Goal: Information Seeking & Learning: Check status

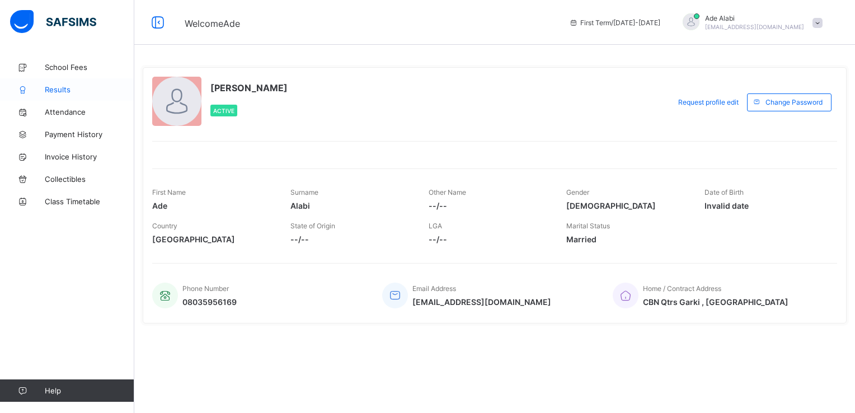
click at [78, 95] on link "Results" at bounding box center [67, 89] width 134 height 22
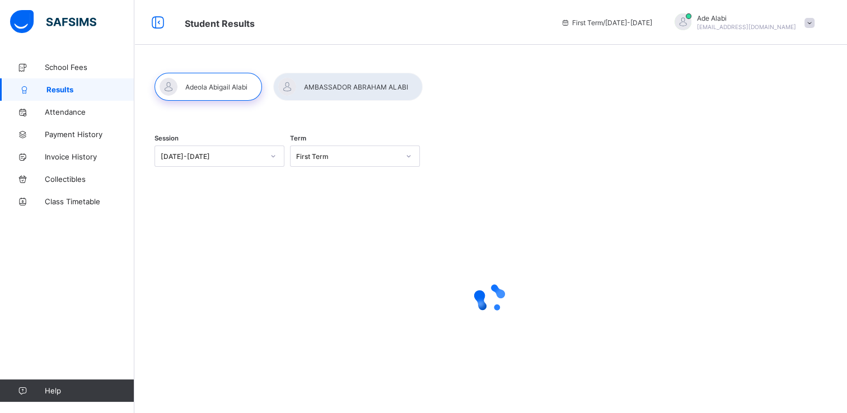
click at [336, 86] on div at bounding box center [347, 87] width 149 height 28
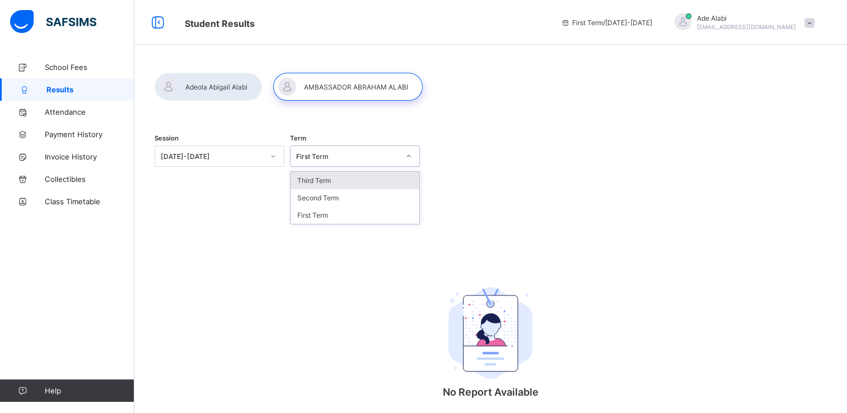
click at [405, 158] on icon at bounding box center [408, 156] width 7 height 11
click at [334, 179] on div "Third Term" at bounding box center [354, 180] width 129 height 17
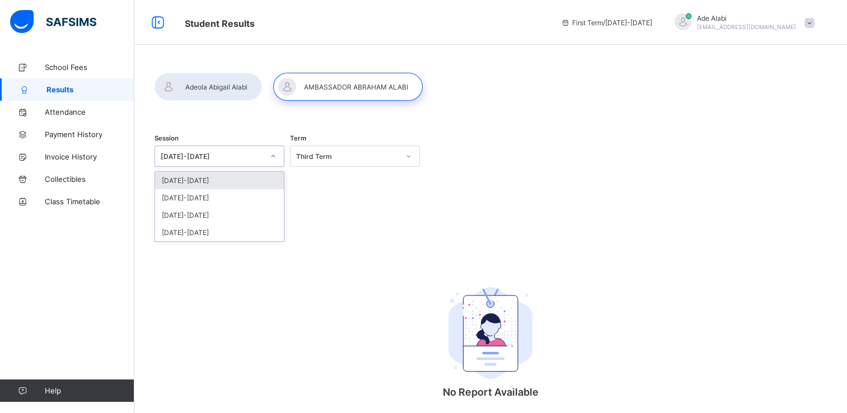
click at [273, 154] on icon at bounding box center [273, 156] width 7 height 11
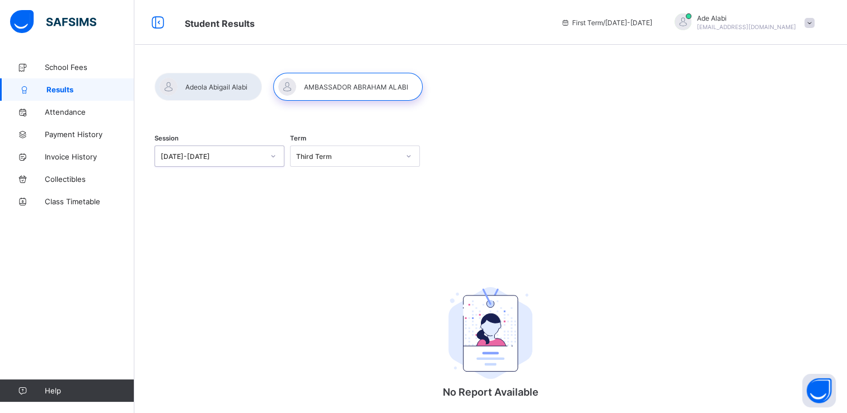
click at [273, 154] on icon at bounding box center [273, 156] width 7 height 11
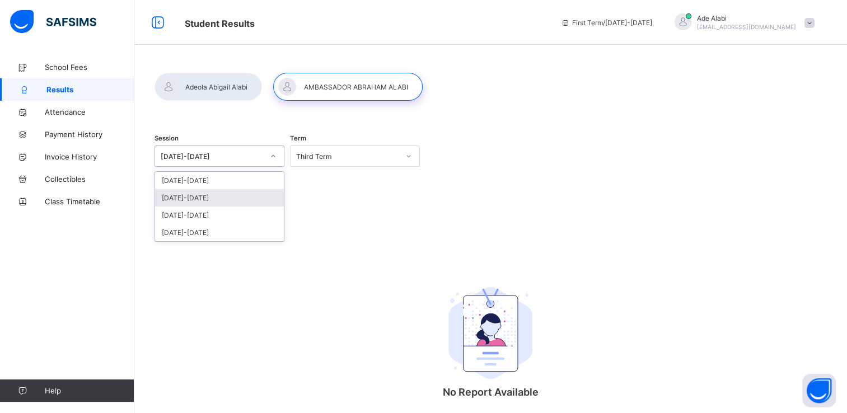
click at [249, 204] on div "[DATE]-[DATE]" at bounding box center [219, 197] width 129 height 17
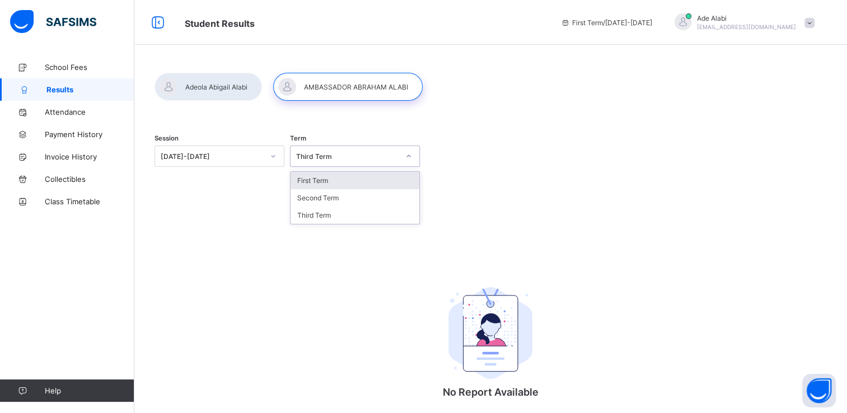
click at [343, 158] on div "Third Term" at bounding box center [347, 156] width 103 height 8
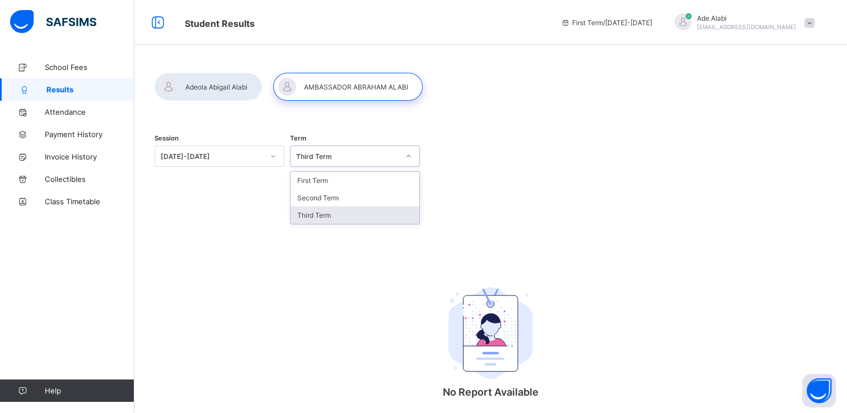
click at [349, 218] on div "Third Term" at bounding box center [354, 215] width 129 height 17
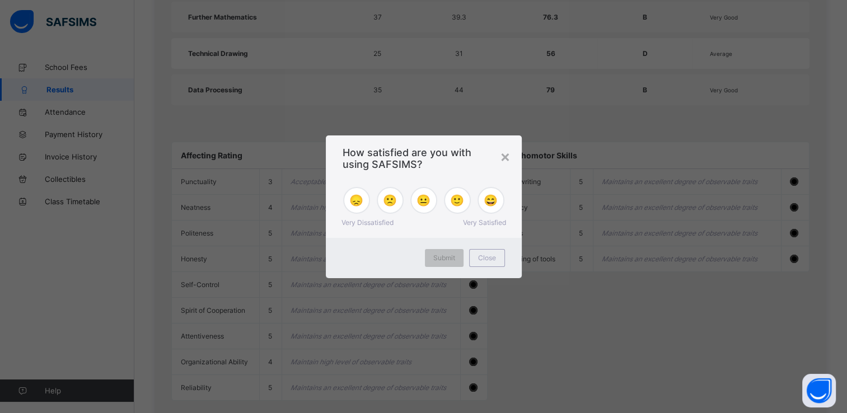
scroll to position [900, 0]
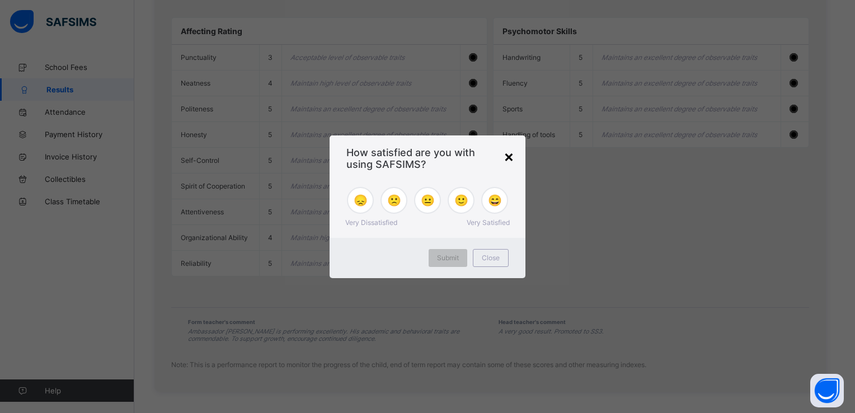
click at [512, 161] on div "×" at bounding box center [509, 156] width 11 height 19
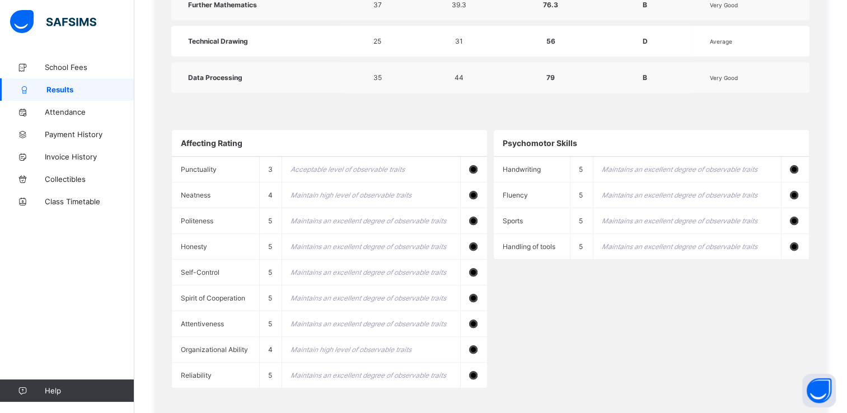
scroll to position [781, 0]
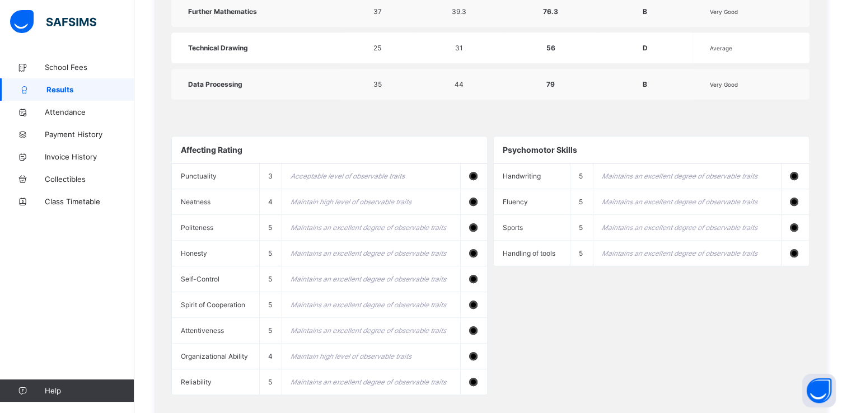
click at [517, 281] on div "Affecting Rating Punctuality 3 Acceptable level of observable traits Neatness 4…" at bounding box center [490, 266] width 638 height 282
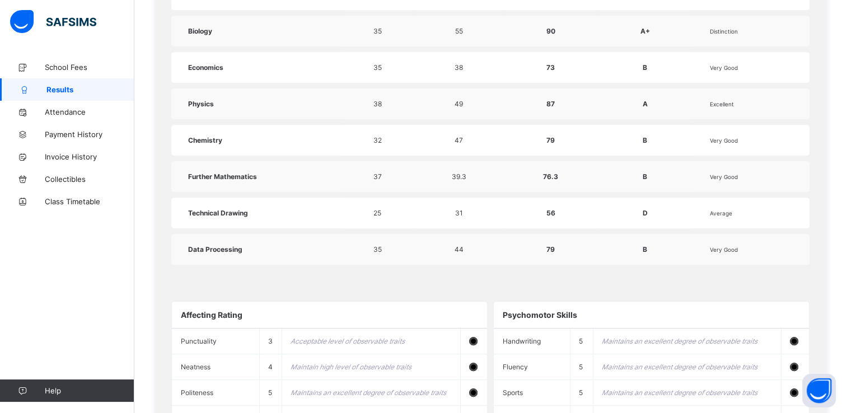
scroll to position [624, 0]
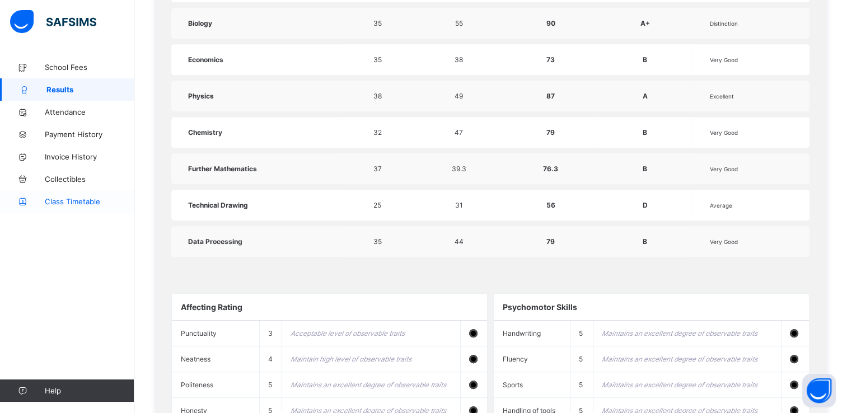
click at [77, 197] on span "Class Timetable" at bounding box center [90, 201] width 90 height 9
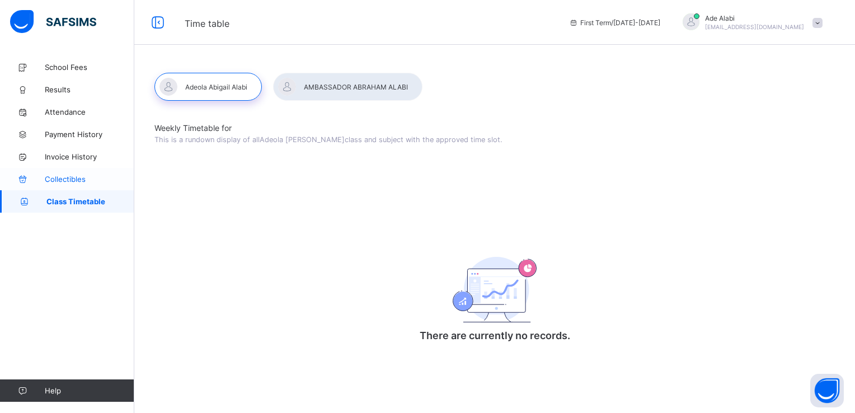
click at [74, 175] on span "Collectibles" at bounding box center [90, 179] width 90 height 9
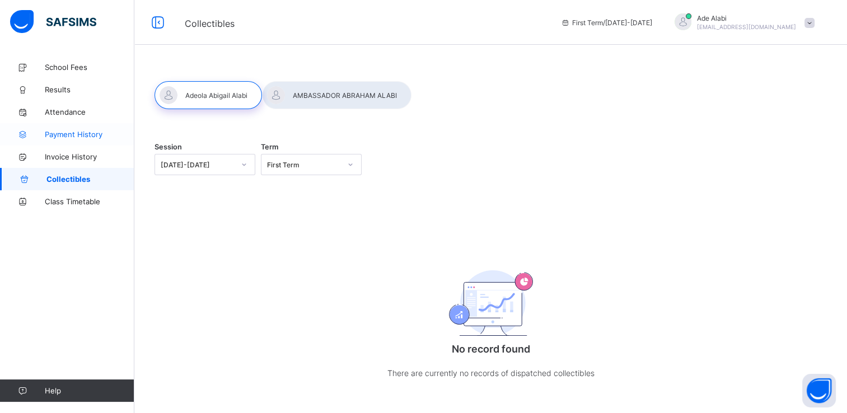
click at [63, 138] on span "Payment History" at bounding box center [90, 134] width 90 height 9
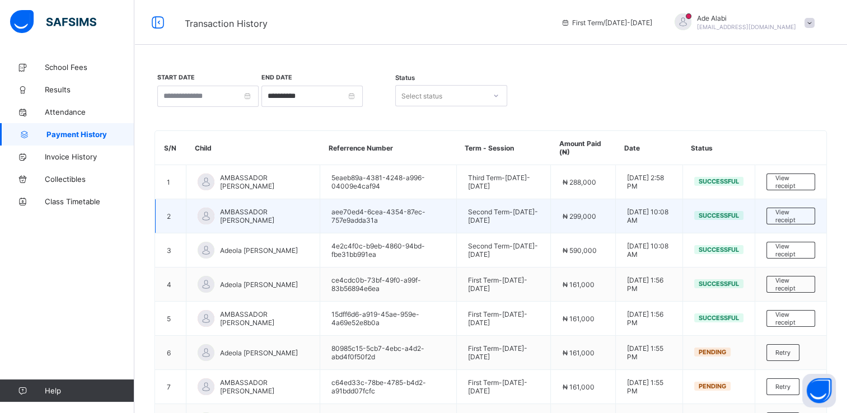
scroll to position [145, 0]
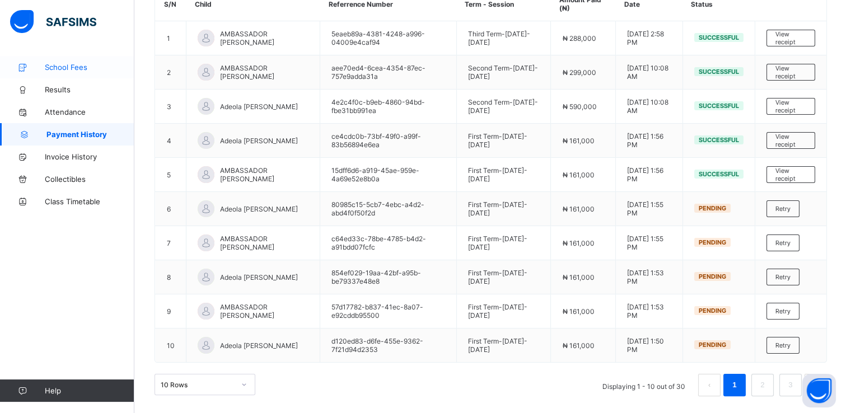
click at [71, 70] on span "School Fees" at bounding box center [90, 67] width 90 height 9
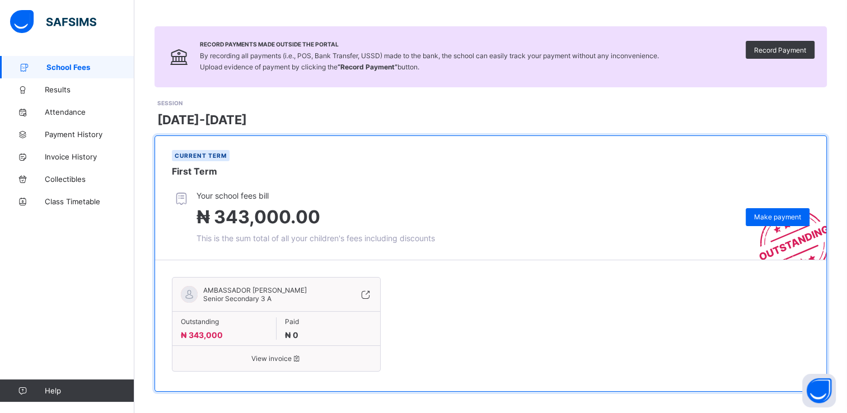
scroll to position [64, 0]
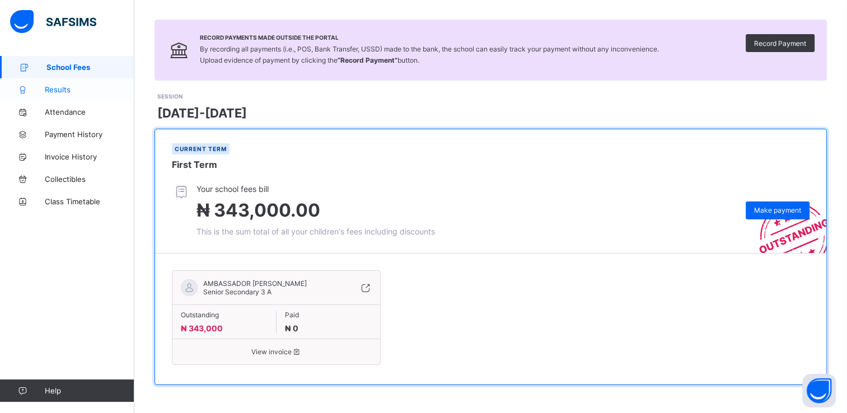
click at [60, 88] on span "Results" at bounding box center [90, 89] width 90 height 9
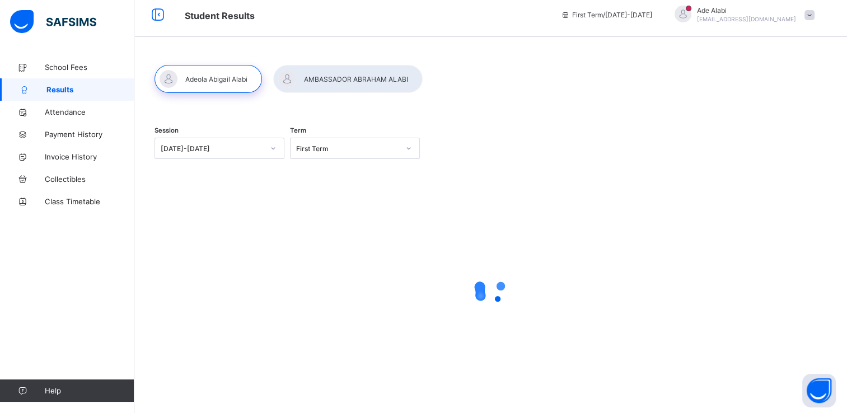
scroll to position [49, 0]
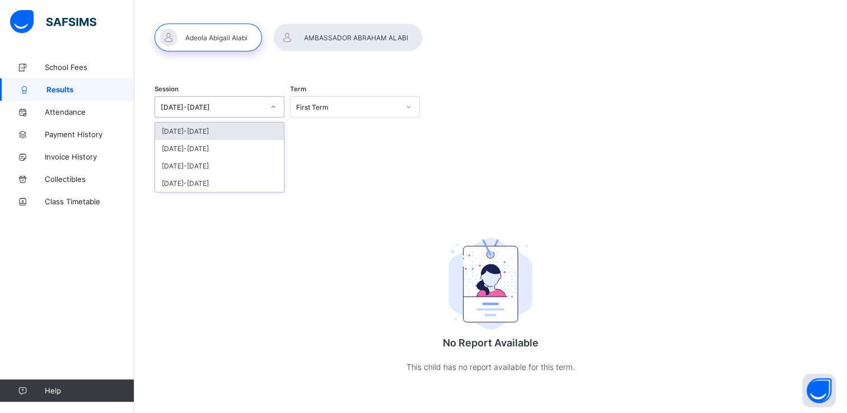
click at [231, 104] on div "[DATE]-[DATE]" at bounding box center [212, 107] width 103 height 8
drag, startPoint x: 222, startPoint y: 153, endPoint x: 264, endPoint y: 146, distance: 43.2
click at [264, 146] on div "[DATE]-[DATE]" at bounding box center [219, 148] width 129 height 17
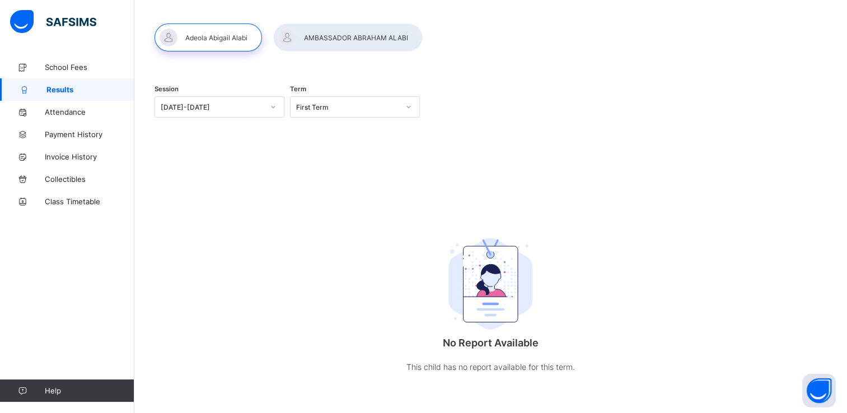
click at [264, 146] on div "Session [DATE]-[DATE] Term First Term No Report Available This child has no rep…" at bounding box center [490, 235] width 672 height 322
click at [339, 102] on div "First Term" at bounding box center [343, 107] width 107 height 16
click at [343, 174] on div "Third Term" at bounding box center [354, 165] width 129 height 17
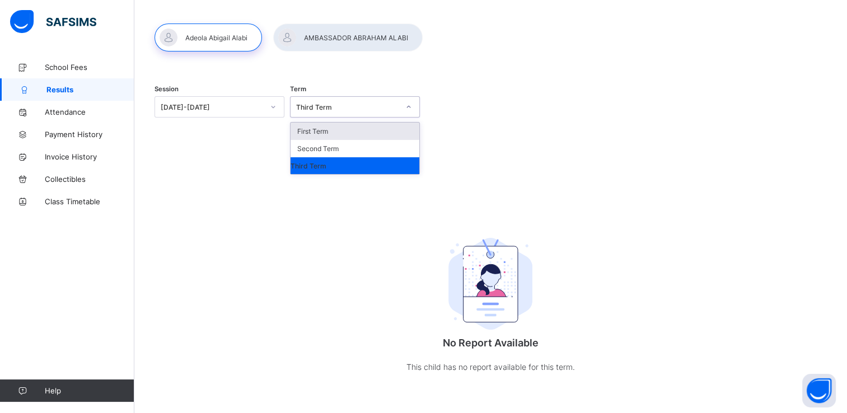
click at [351, 113] on div "Third Term" at bounding box center [343, 107] width 107 height 16
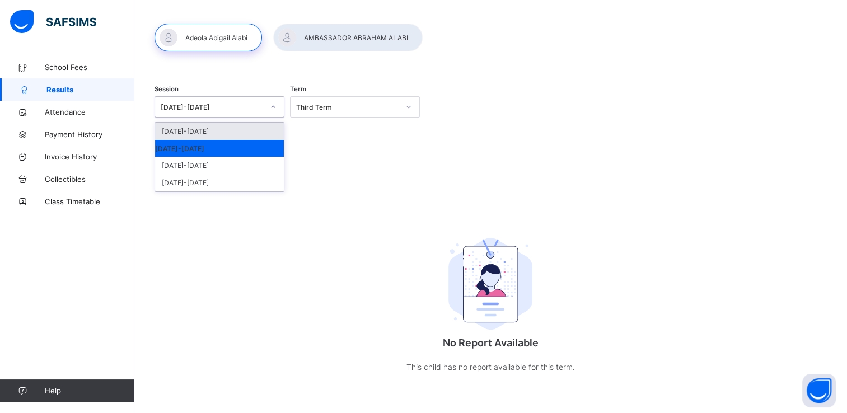
click at [277, 108] on div at bounding box center [273, 107] width 19 height 18
drag, startPoint x: 245, startPoint y: 131, endPoint x: 340, endPoint y: 112, distance: 97.0
click at [340, 112] on div "Session option [DATE]-[DATE], selected. option [DATE]-[DATE] focused, 1 of 4. 4…" at bounding box center [490, 108] width 672 height 69
click at [244, 144] on div "[DATE]-[DATE]" at bounding box center [219, 148] width 129 height 17
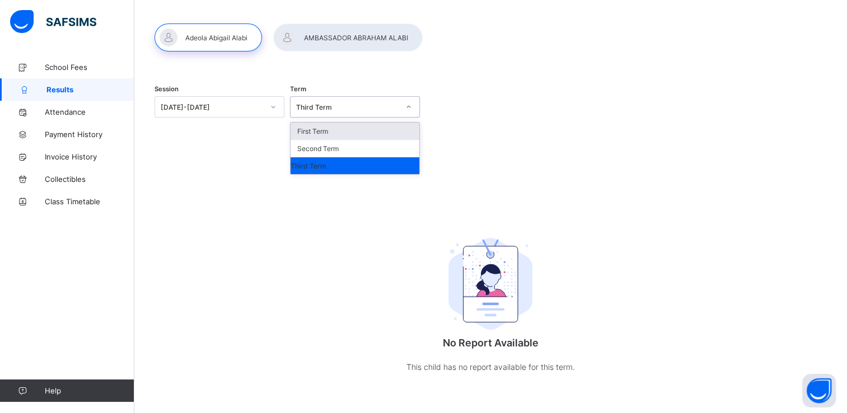
click at [349, 113] on div "Third Term" at bounding box center [343, 107] width 107 height 16
click at [336, 167] on div "Third Term" at bounding box center [354, 165] width 129 height 17
click at [355, 103] on div "Third Term" at bounding box center [347, 107] width 103 height 8
click at [325, 174] on div "Third Term" at bounding box center [354, 165] width 129 height 17
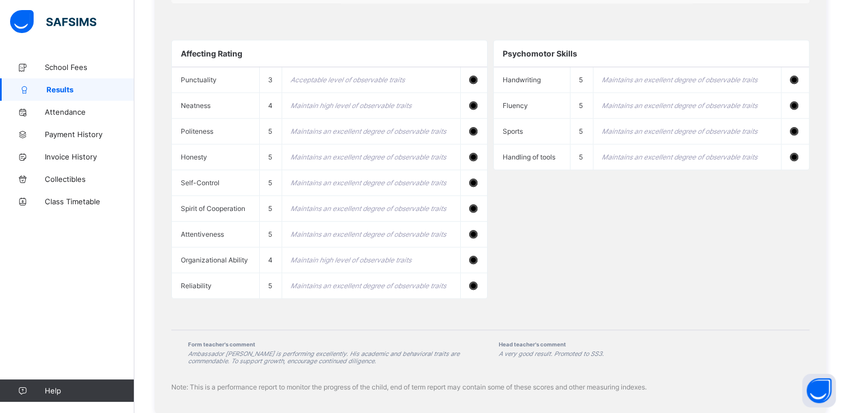
scroll to position [900, 0]
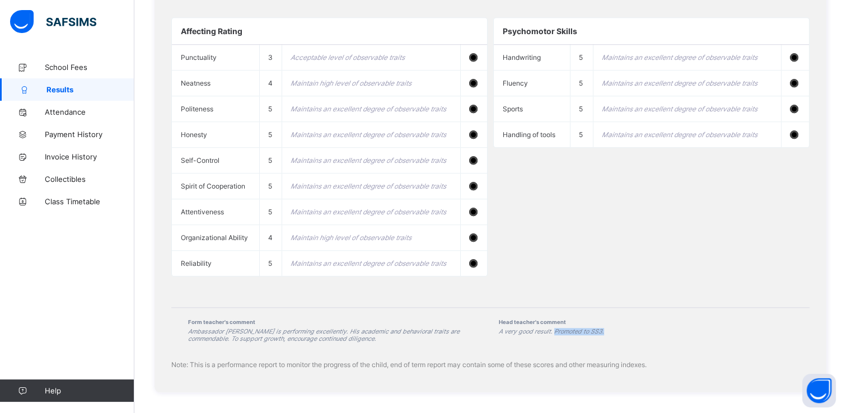
drag, startPoint x: 555, startPoint y: 330, endPoint x: 608, endPoint y: 329, distance: 53.7
click at [608, 329] on span "A very good result. Promoted to SS3." at bounding box center [646, 331] width 294 height 7
drag, startPoint x: 608, startPoint y: 329, endPoint x: 644, endPoint y: 343, distance: 37.7
click at [644, 343] on div "Form teacher's comment Ambassador [PERSON_NAME] is performing excellently. His …" at bounding box center [490, 330] width 638 height 46
click at [638, 222] on div "Affecting Rating Punctuality 3 Acceptable level of observable traits Neatness 4…" at bounding box center [490, 147] width 638 height 282
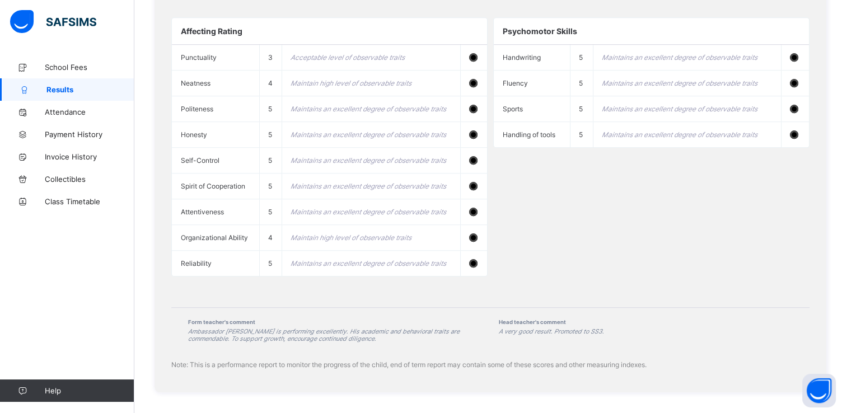
click at [611, 200] on div "Affecting Rating Punctuality 3 Acceptable level of observable traits Neatness 4…" at bounding box center [490, 147] width 638 height 282
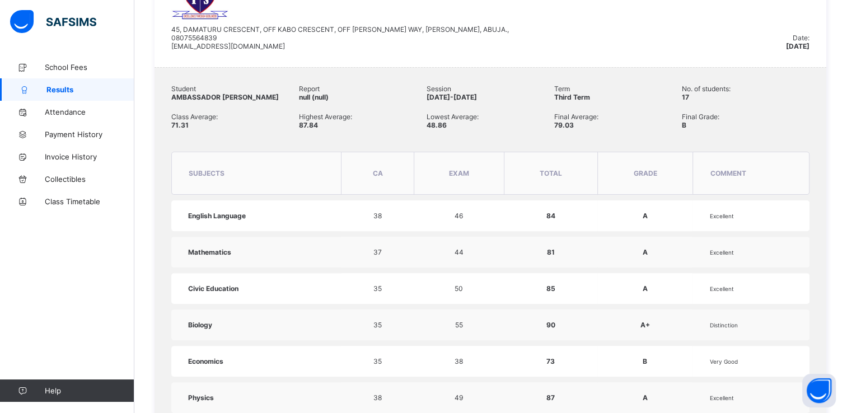
scroll to position [320, 0]
